Goal: Share content

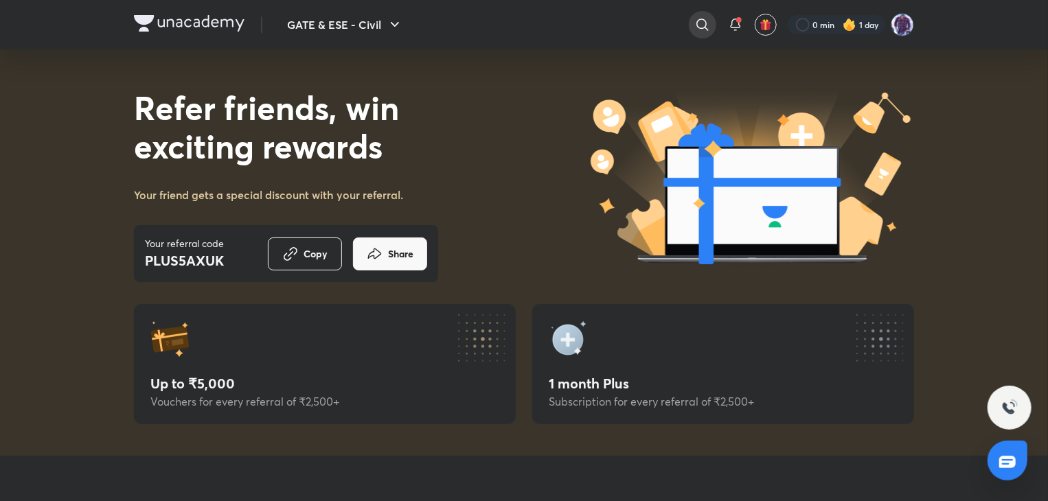
click at [708, 30] on icon at bounding box center [702, 24] width 16 height 16
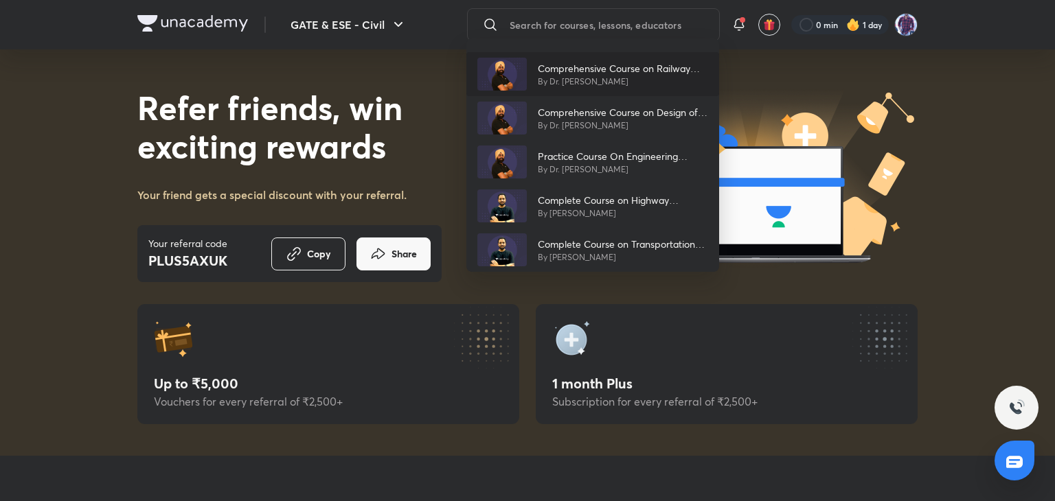
click at [587, 71] on p "Comprehensive Course on Railway Engineering" at bounding box center [623, 68] width 170 height 14
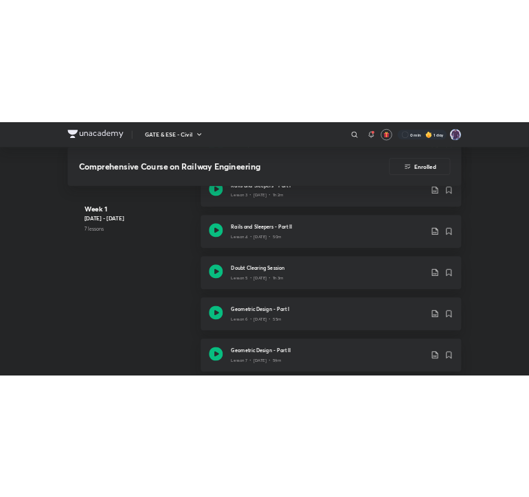
scroll to position [1030, 0]
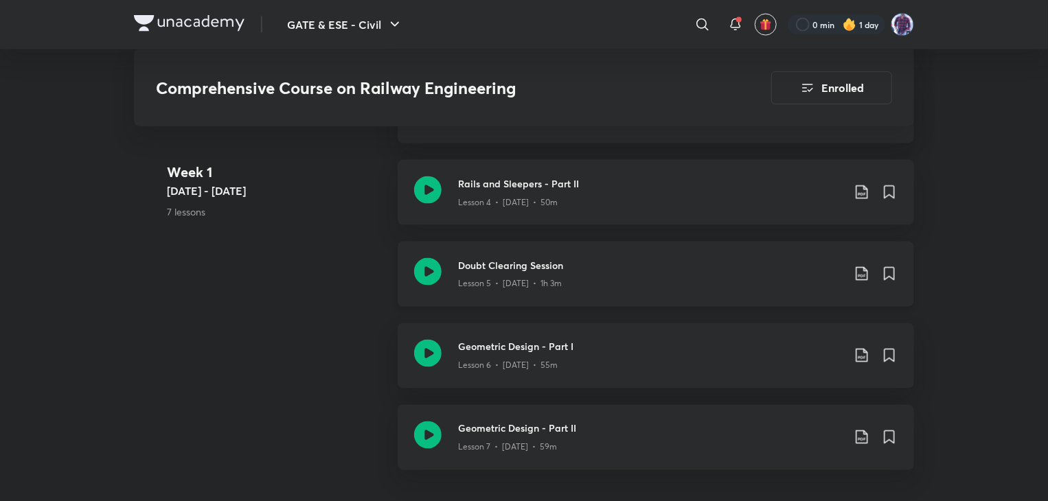
click at [495, 281] on p "Lesson 5 • Oct 13 • 1h 3m" at bounding box center [510, 284] width 104 height 12
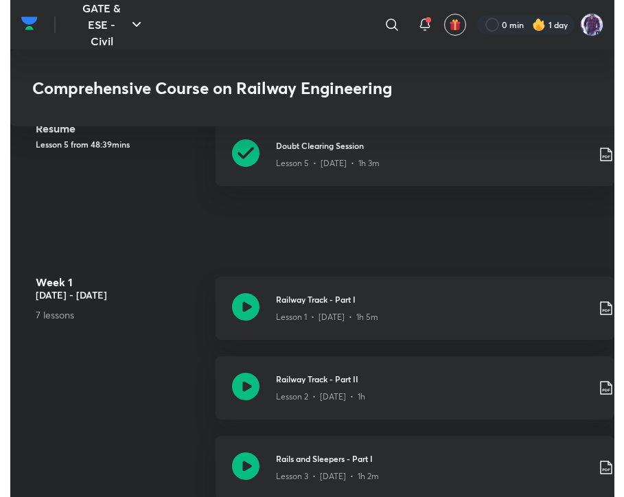
scroll to position [717, 0]
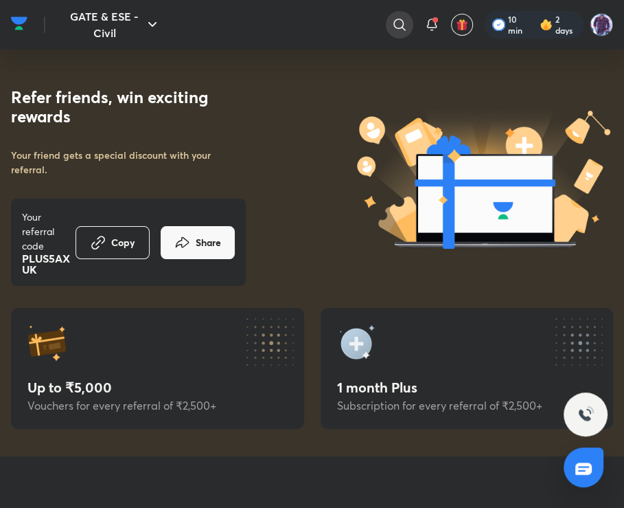
click at [394, 23] on icon at bounding box center [400, 25] width 12 height 12
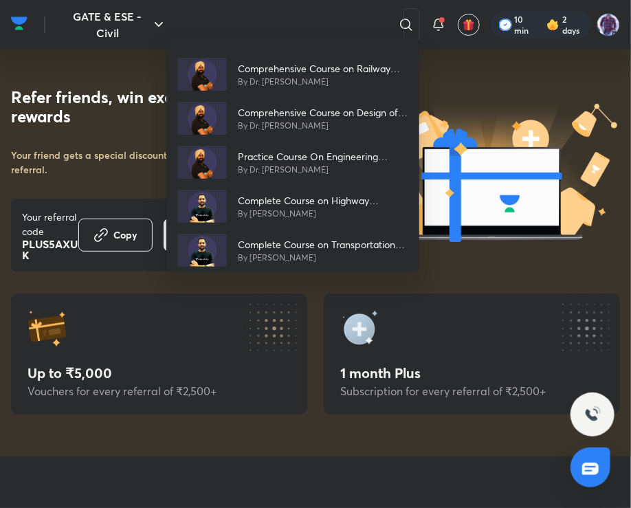
click at [550, 36] on div "Comprehensive Course on Railway Engineering By Dr. [PERSON_NAME] Comprehensive …" at bounding box center [315, 254] width 631 height 508
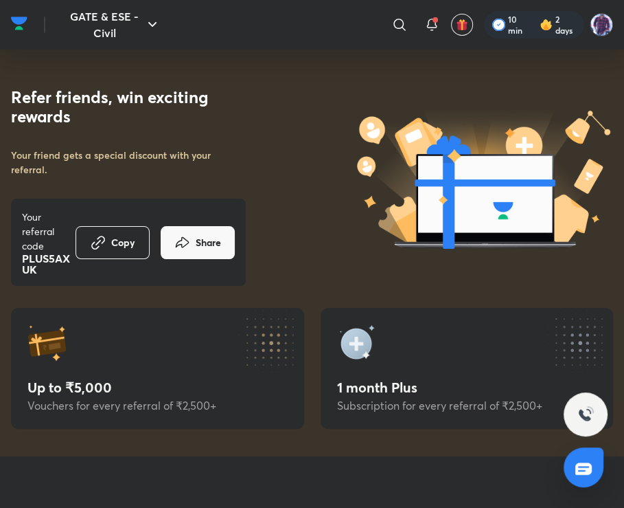
click at [393, 27] on div "Referral link copied to clipboard" at bounding box center [313, 46] width 216 height 38
click at [396, 25] on icon at bounding box center [400, 24] width 16 height 16
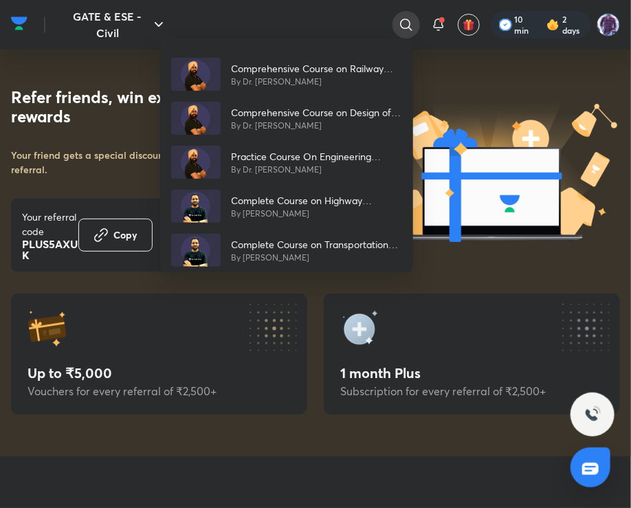
click at [396, 25] on div "Comprehensive Course on Railway Engineering By Dr. [PERSON_NAME] Comprehensive …" at bounding box center [315, 254] width 631 height 508
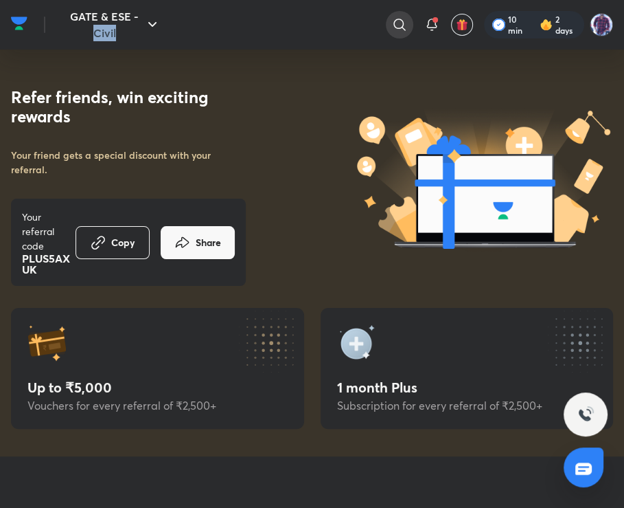
click at [396, 25] on icon at bounding box center [400, 24] width 16 height 16
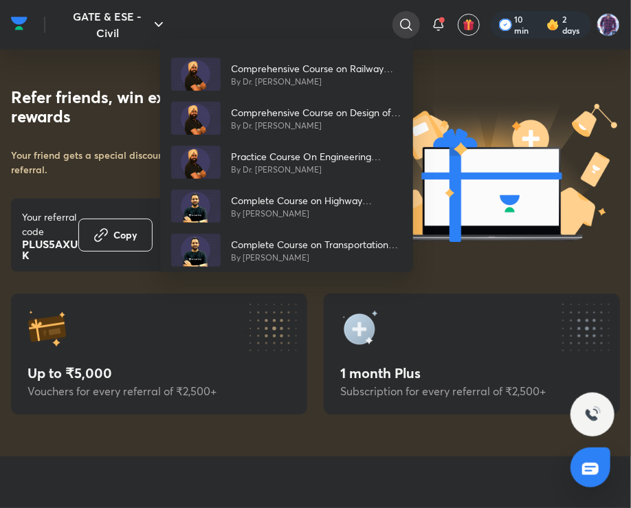
click at [396, 25] on div "Comprehensive Course on Railway Engineering By Dr. [PERSON_NAME] Comprehensive …" at bounding box center [315, 254] width 631 height 508
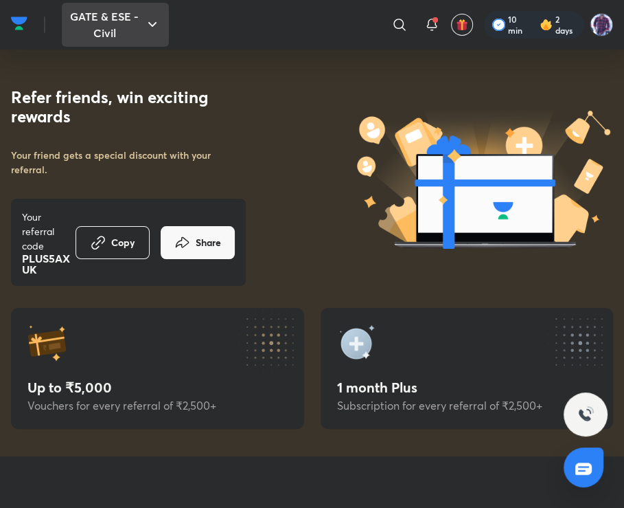
click at [148, 33] on button "GATE & ESE - Civil" at bounding box center [115, 25] width 107 height 44
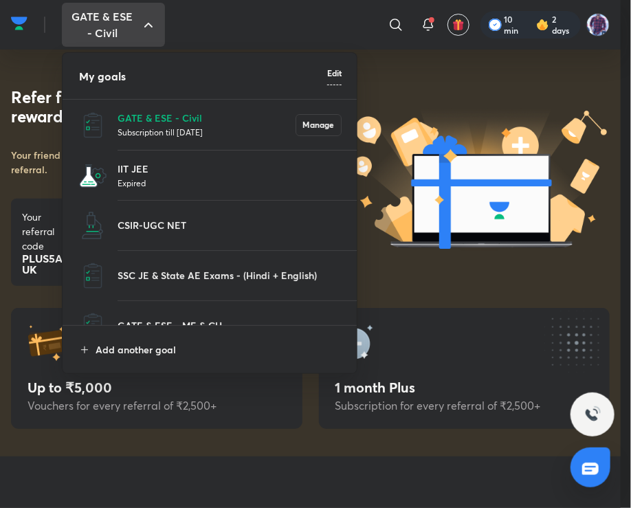
click at [148, 33] on div at bounding box center [315, 254] width 631 height 508
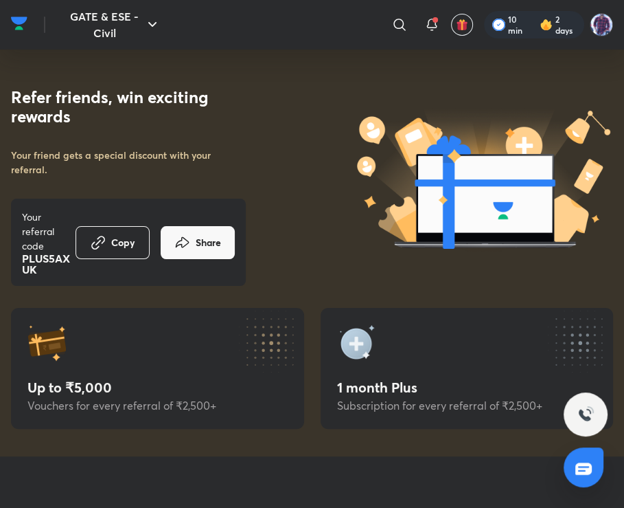
click at [24, 32] on img at bounding box center [19, 23] width 16 height 21
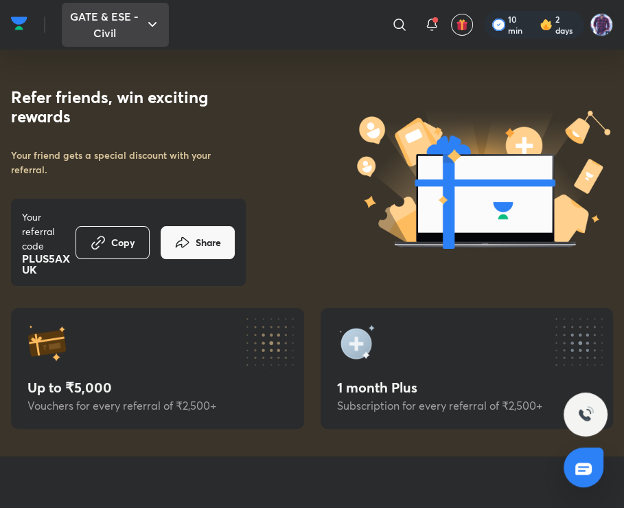
click at [113, 23] on button "GATE & ESE - Civil" at bounding box center [115, 25] width 107 height 44
